Goal: Task Accomplishment & Management: Use online tool/utility

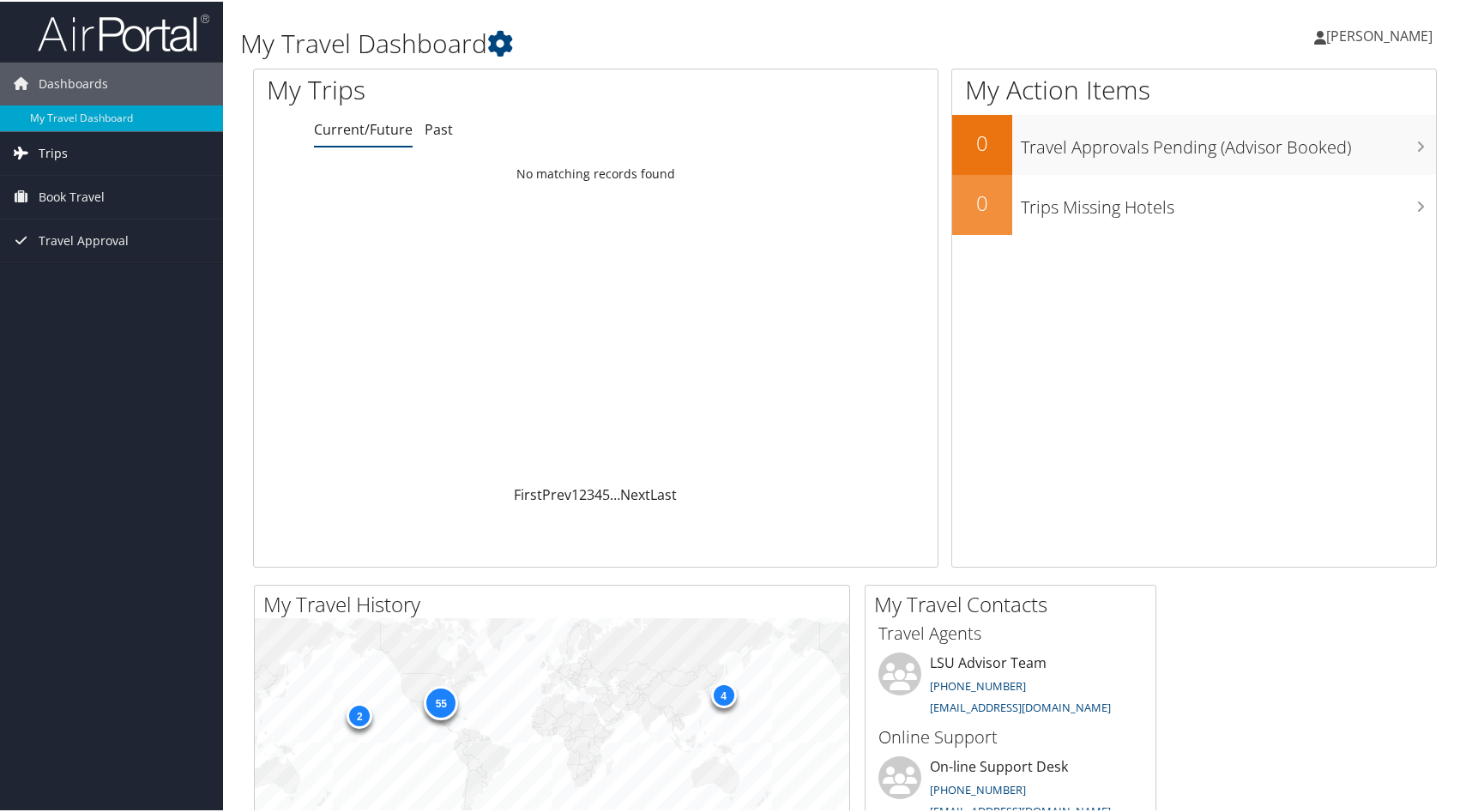
click at [48, 152] on span "Trips" at bounding box center [54, 152] width 29 height 43
click at [61, 188] on link "Current/Future Trips" at bounding box center [111, 187] width 223 height 26
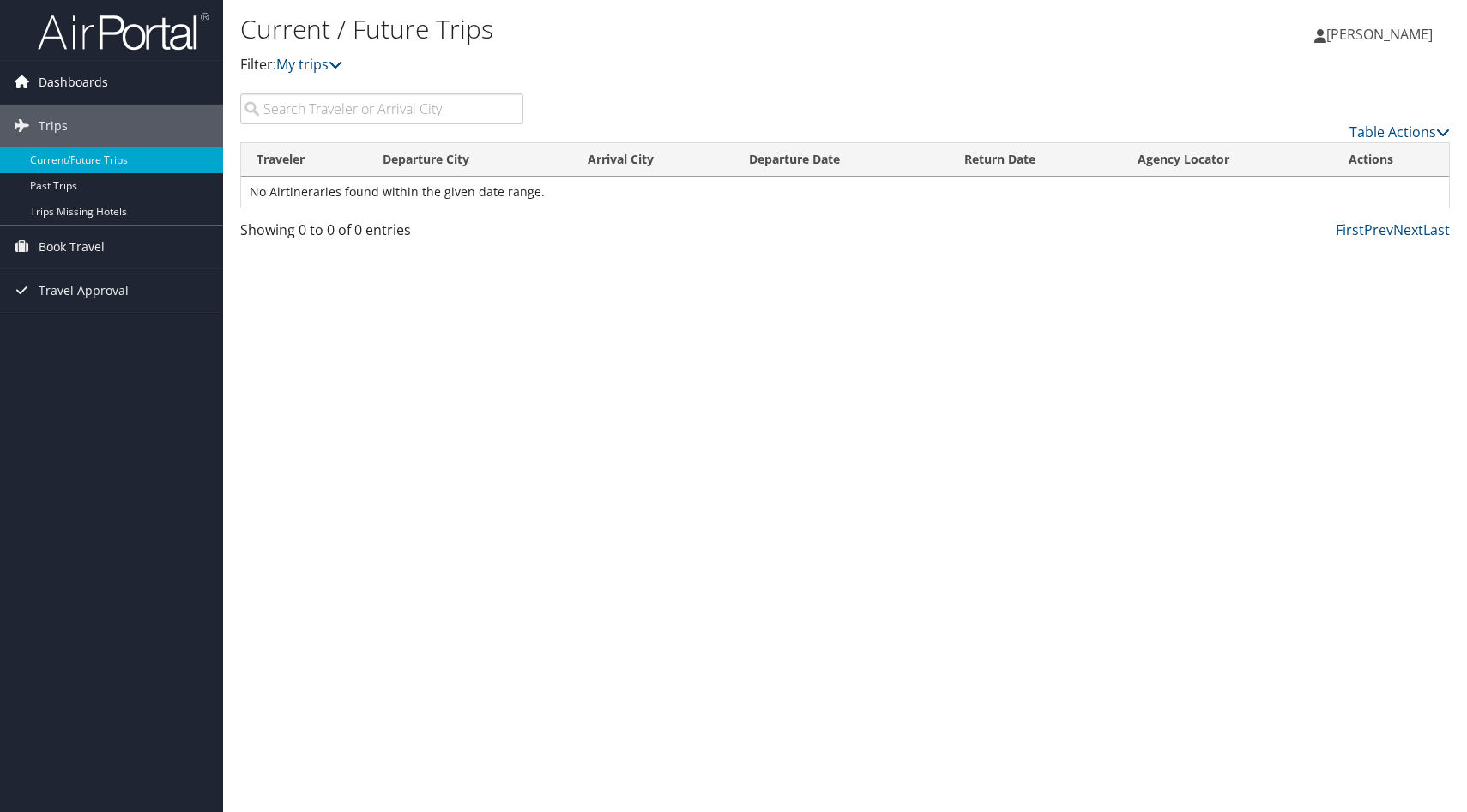
click at [105, 76] on span "Dashboards" at bounding box center [73, 83] width 69 height 43
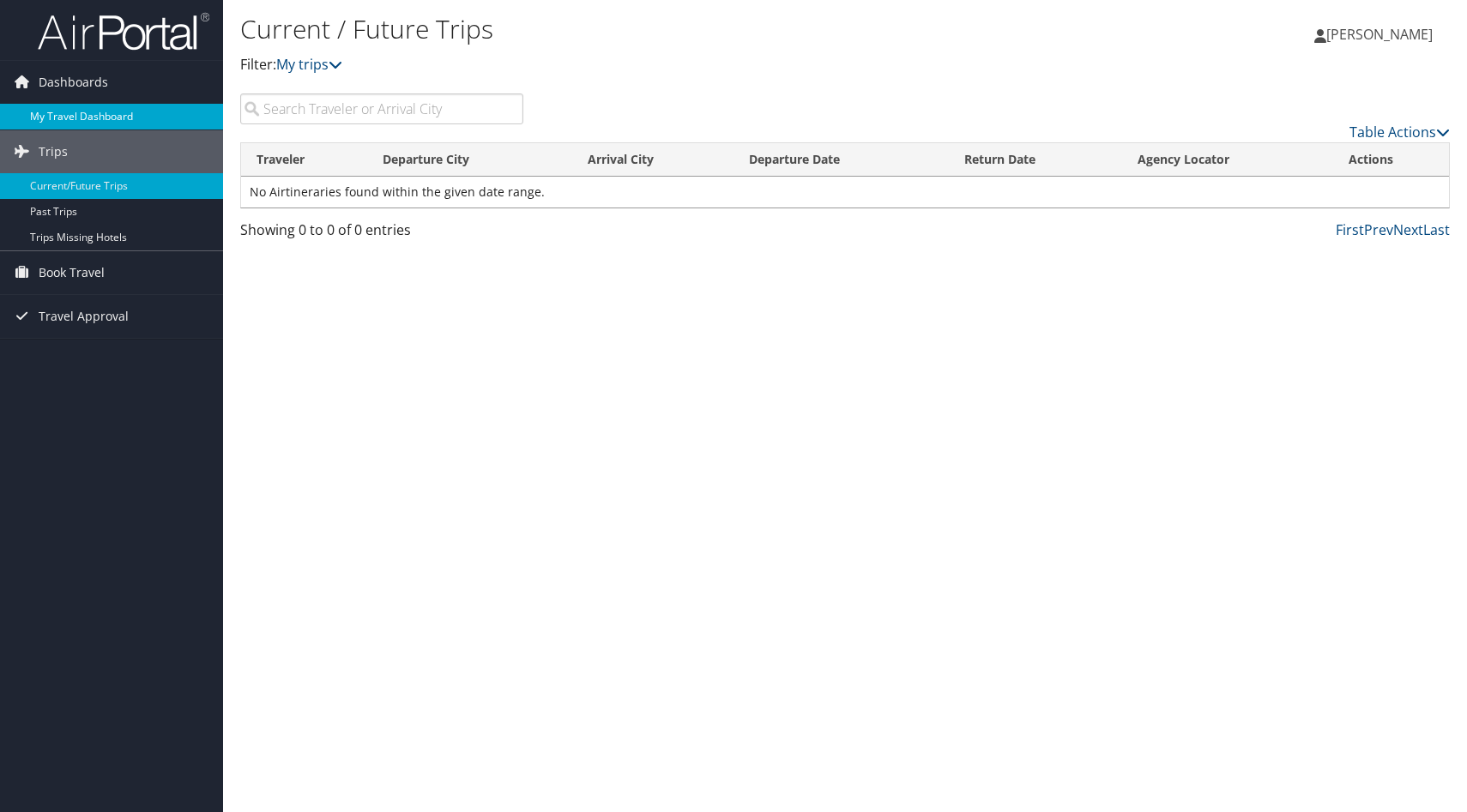
click at [86, 111] on link "My Travel Dashboard" at bounding box center [111, 117] width 223 height 26
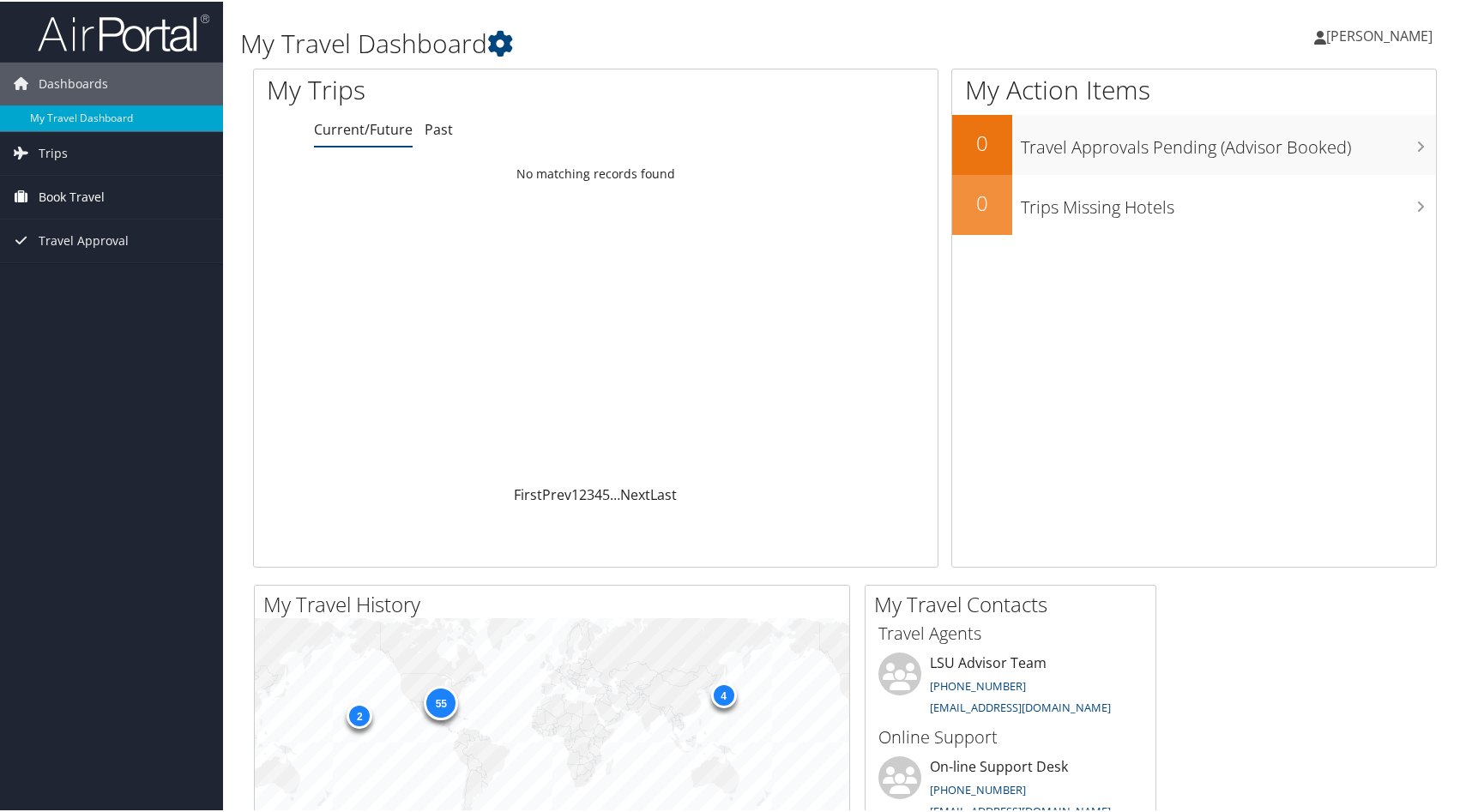
click at [59, 187] on span "Book Travel" at bounding box center [72, 196] width 66 height 43
click at [76, 250] on link "Book/Manage Online Trips" at bounding box center [111, 256] width 223 height 26
